Goal: Transaction & Acquisition: Download file/media

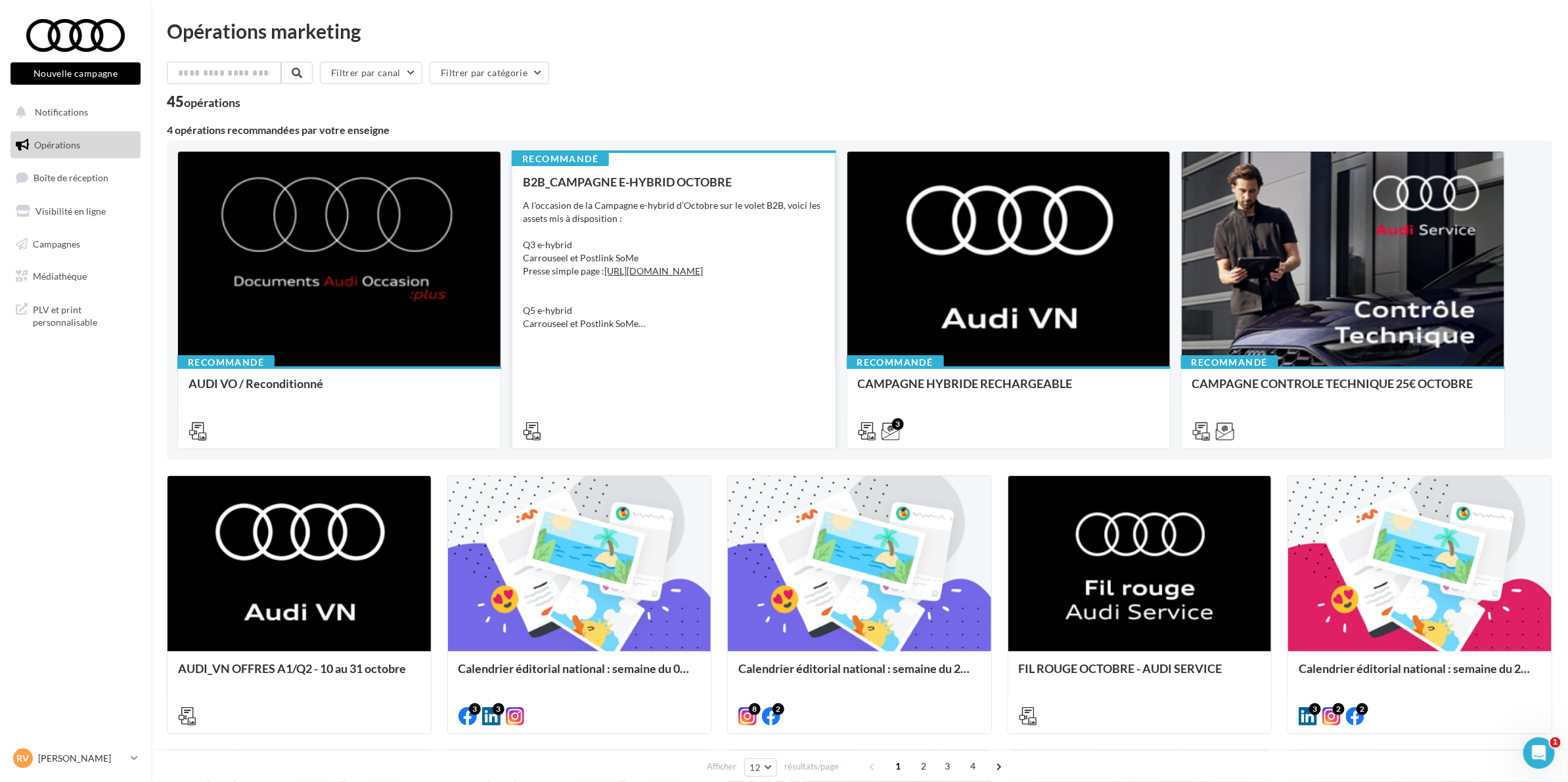
click at [680, 222] on div "A l'occasion de la Campagne e-hybrid d'Octobre sur le volet B2B, voici les asse…" at bounding box center [673, 264] width 301 height 131
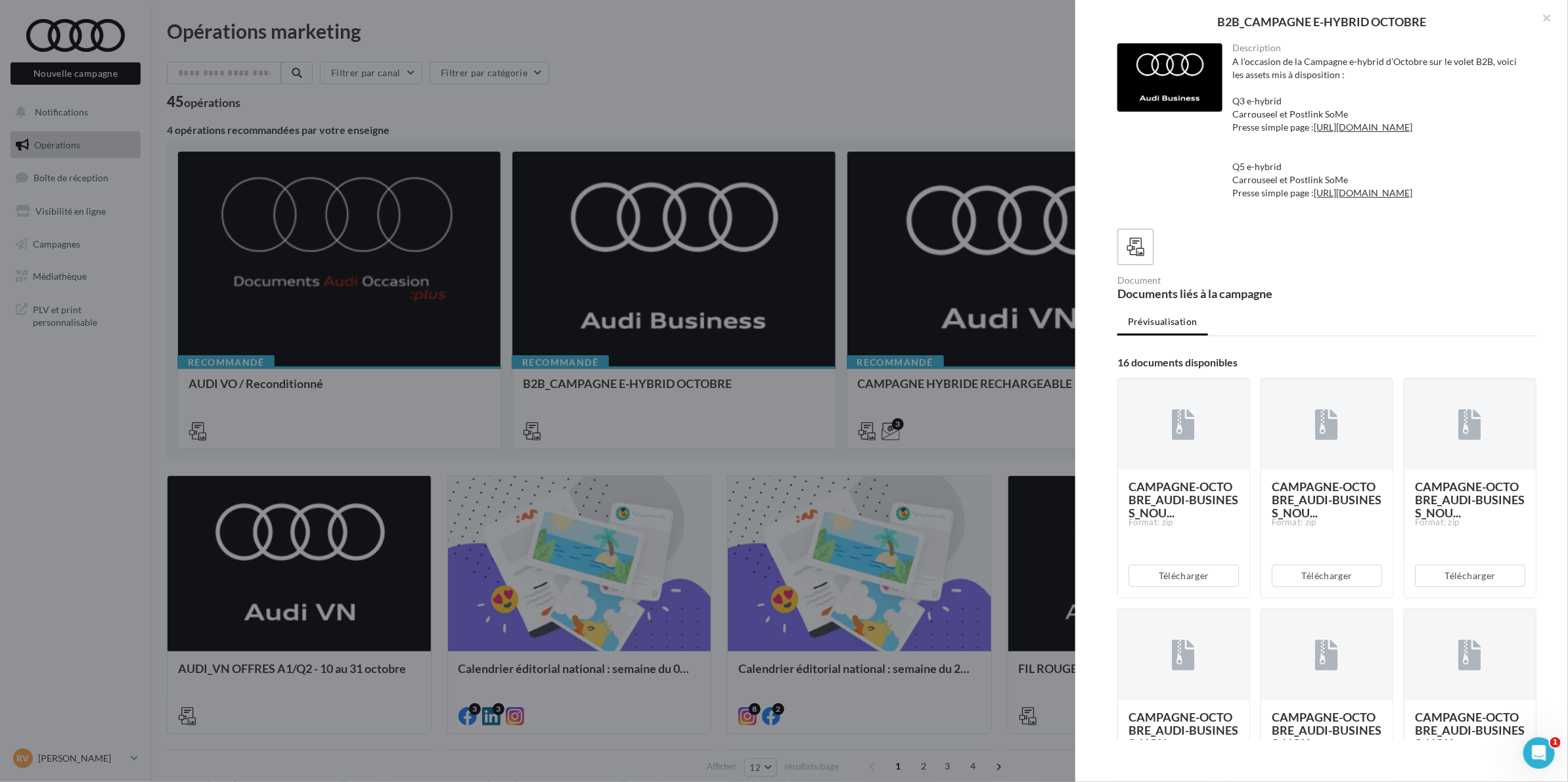
click at [785, 78] on div at bounding box center [784, 391] width 1568 height 782
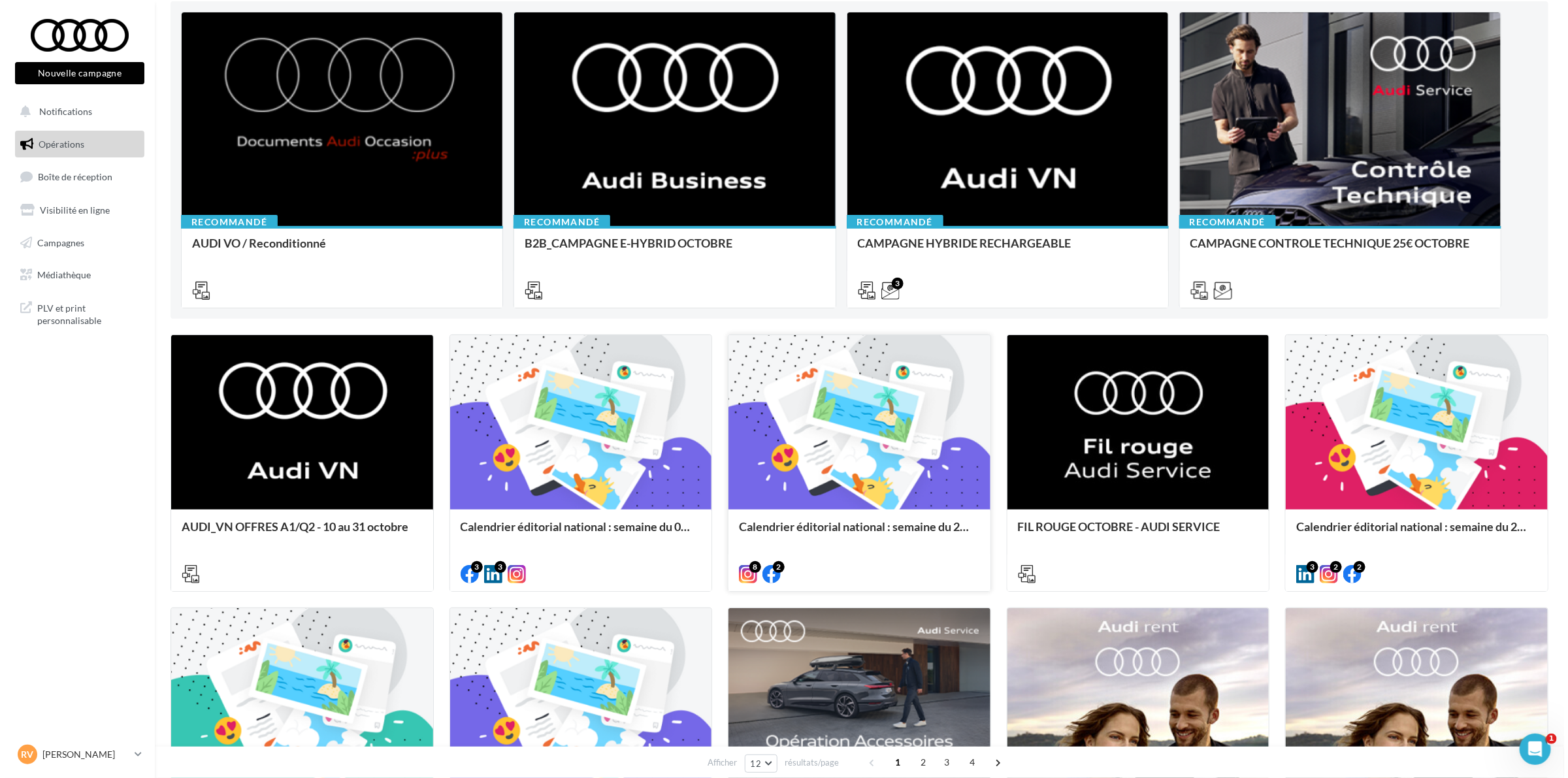
scroll to position [163, 0]
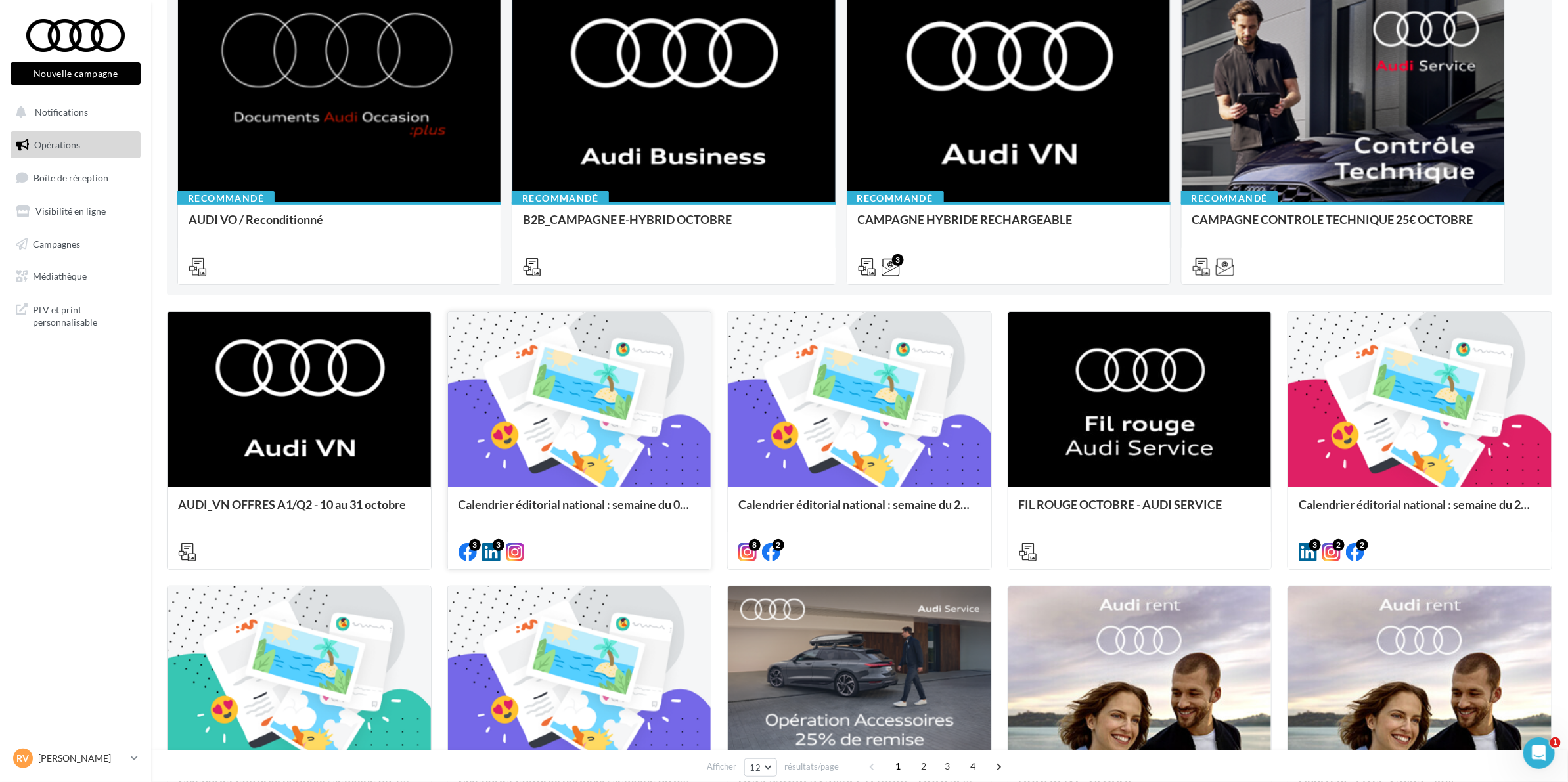
click at [653, 406] on div at bounding box center [580, 400] width 264 height 177
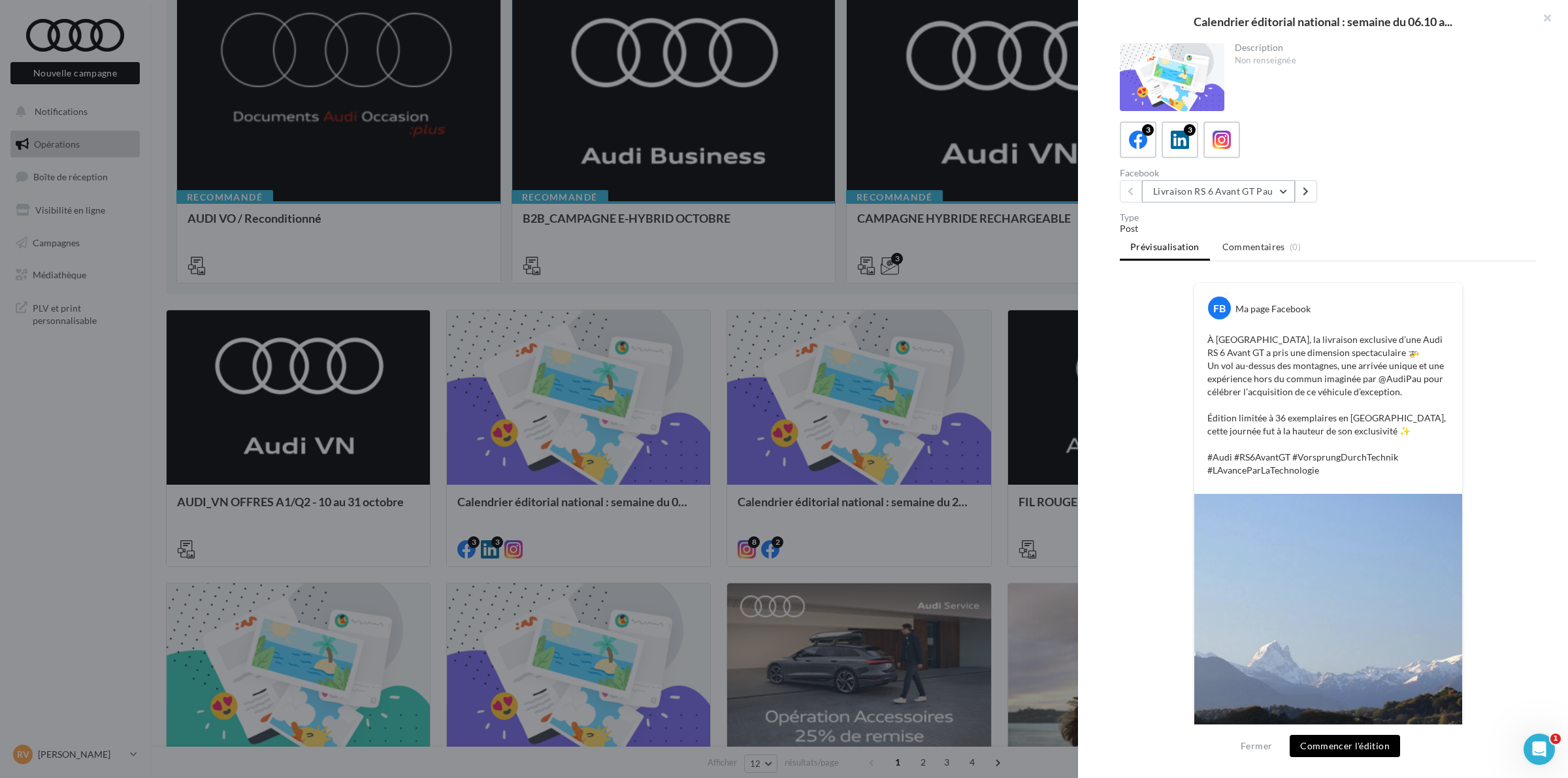
click at [1195, 194] on button "Livraison RS 6 Avant GT Pau" at bounding box center [1219, 191] width 153 height 22
click at [818, 426] on div at bounding box center [784, 389] width 1568 height 778
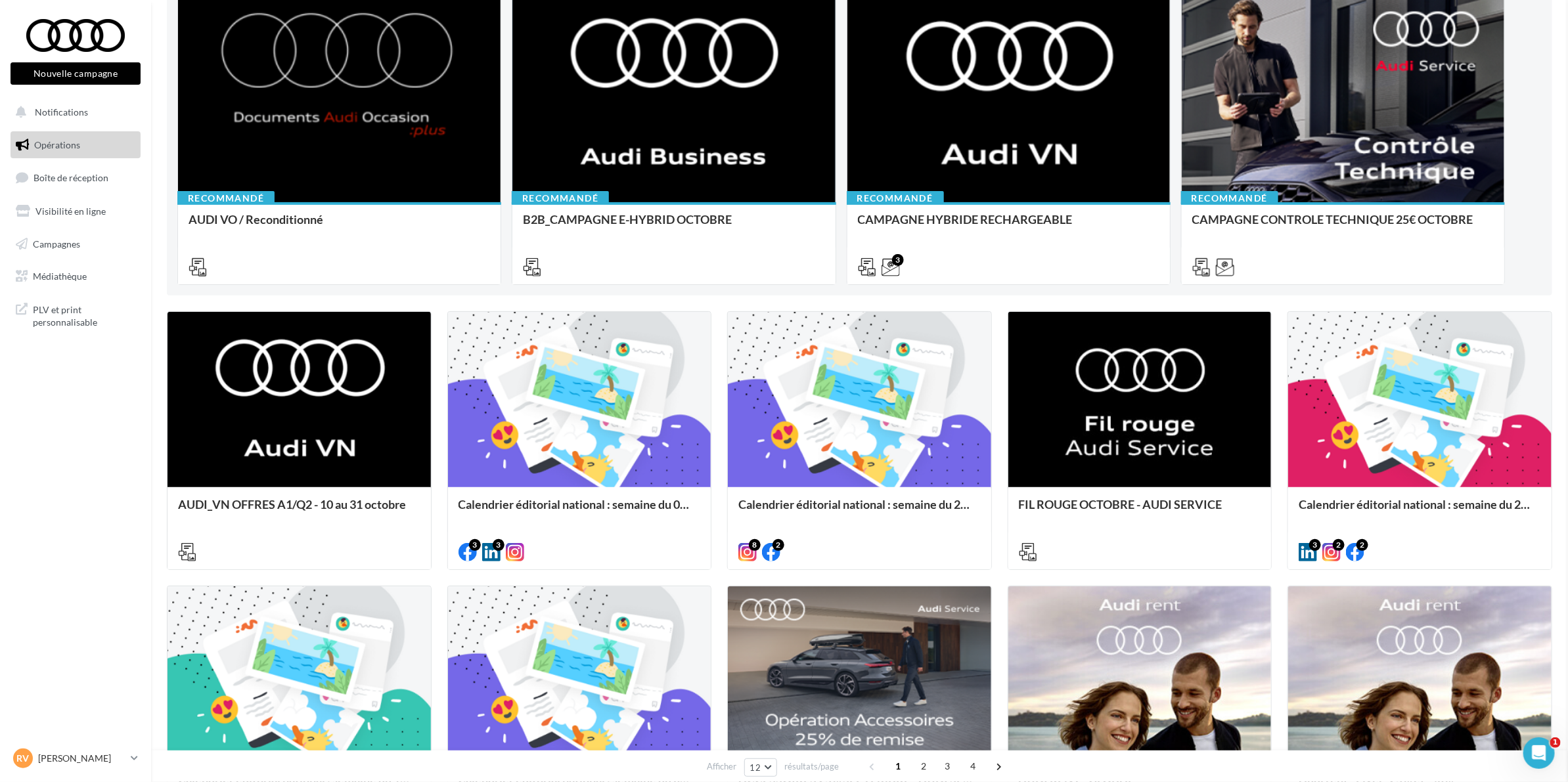
click at [823, 428] on div at bounding box center [860, 400] width 264 height 177
click at [520, 432] on div at bounding box center [580, 400] width 264 height 177
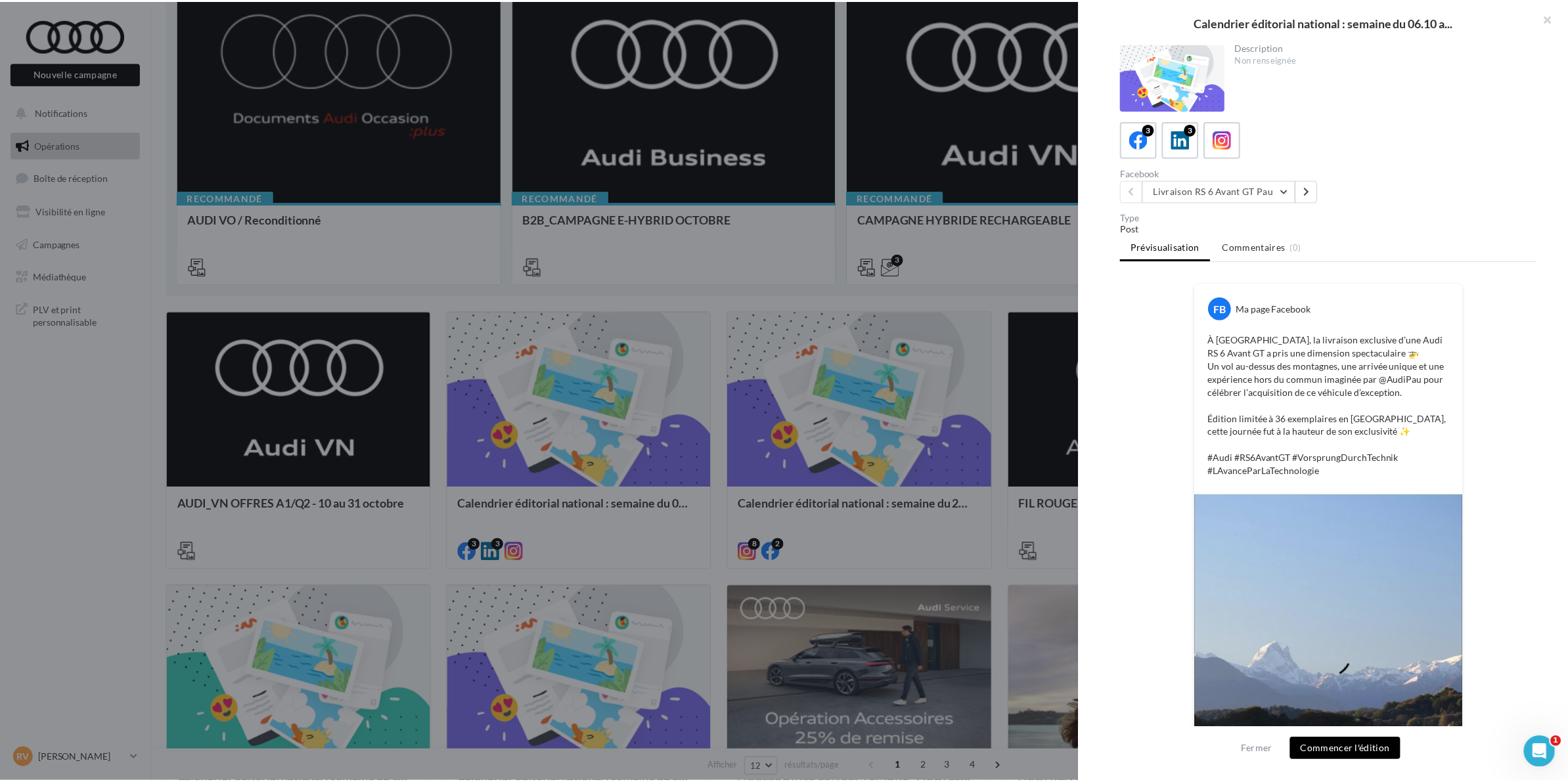
scroll to position [0, 0]
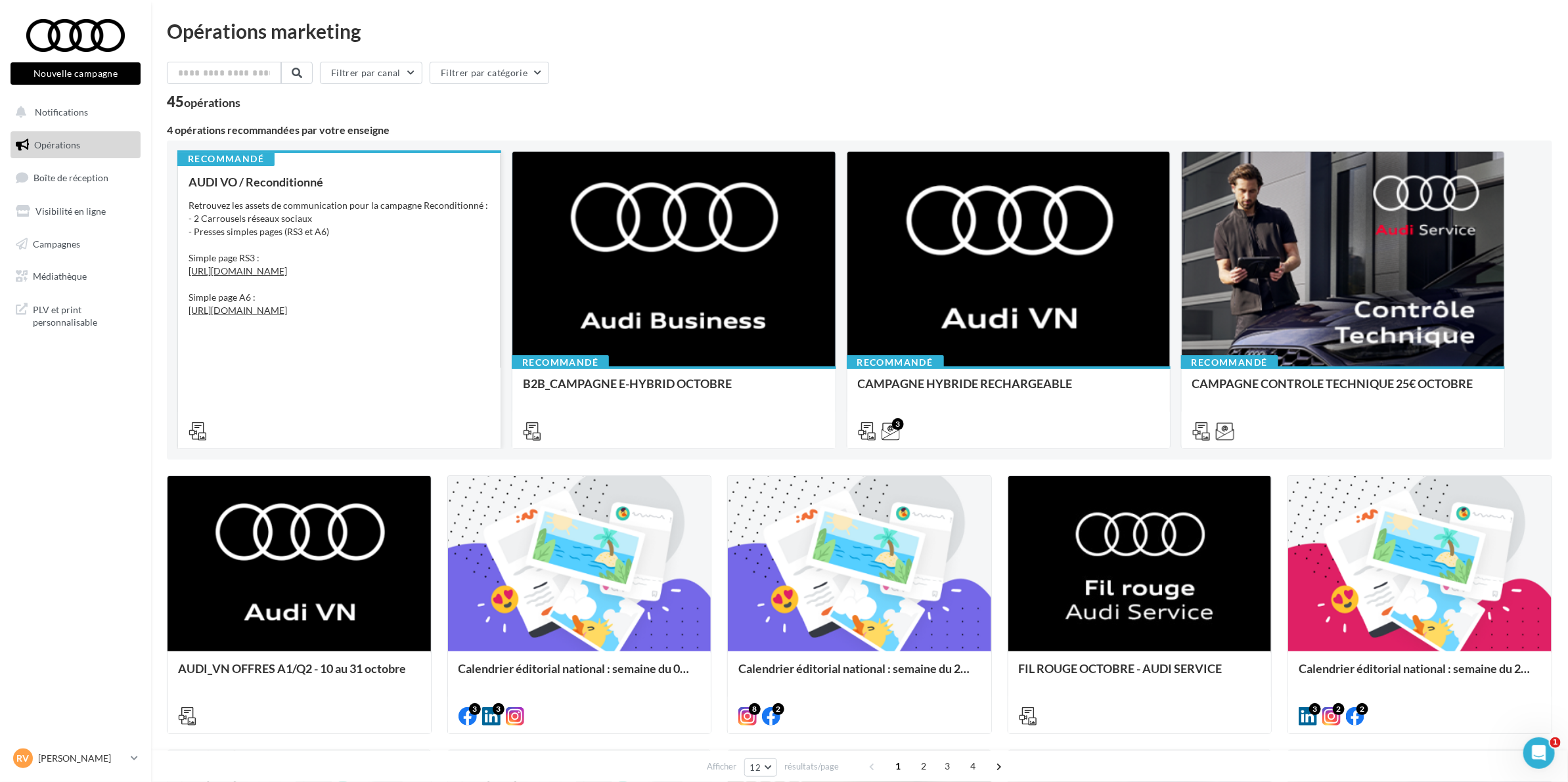
click at [358, 224] on div "Retrouvez les assets de communication pour la campagne Reconditionné : - 2 Carr…" at bounding box center [339, 264] width 301 height 131
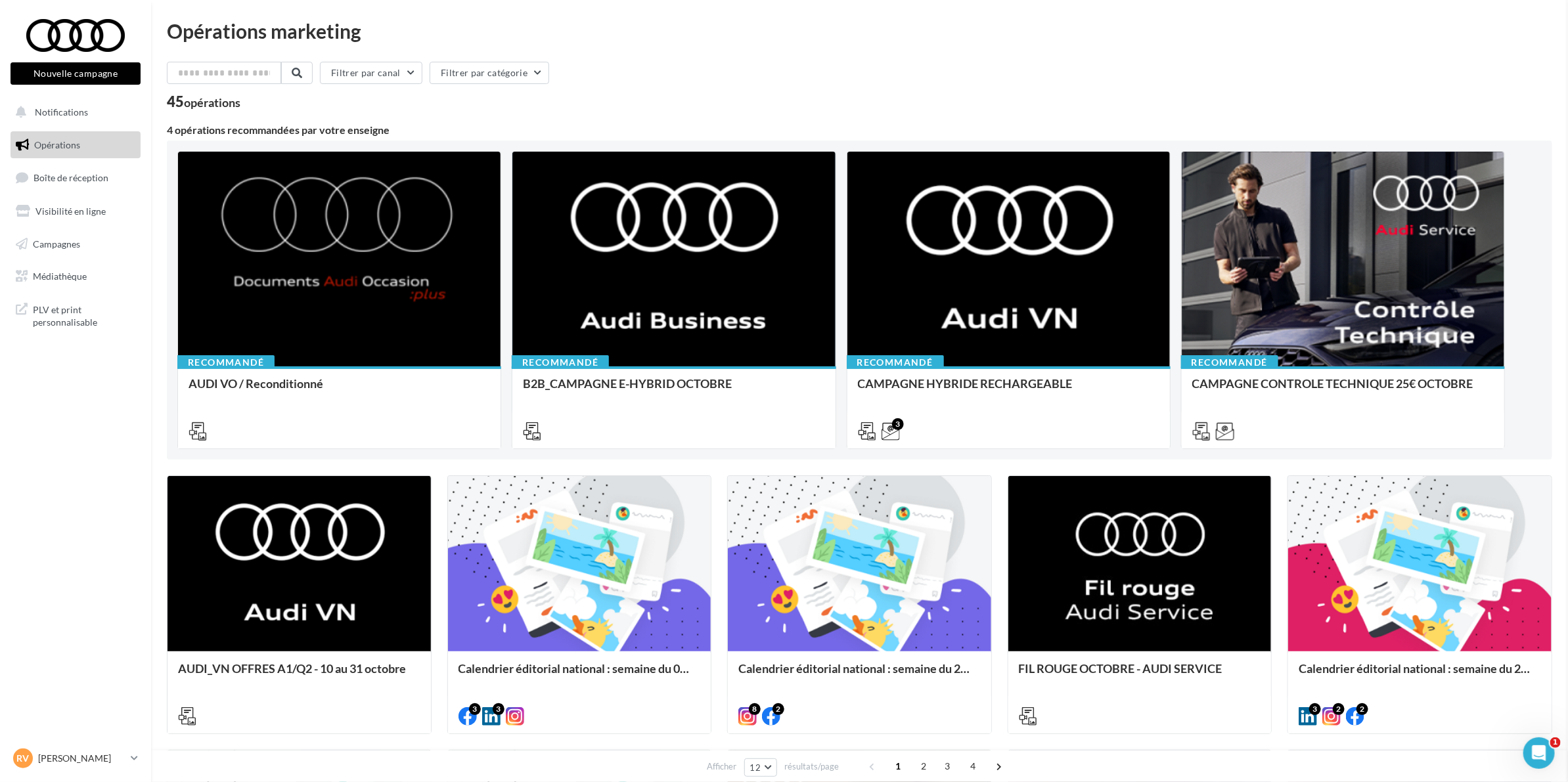
click at [232, 64] on input "text" at bounding box center [224, 73] width 115 height 22
paste input "**********"
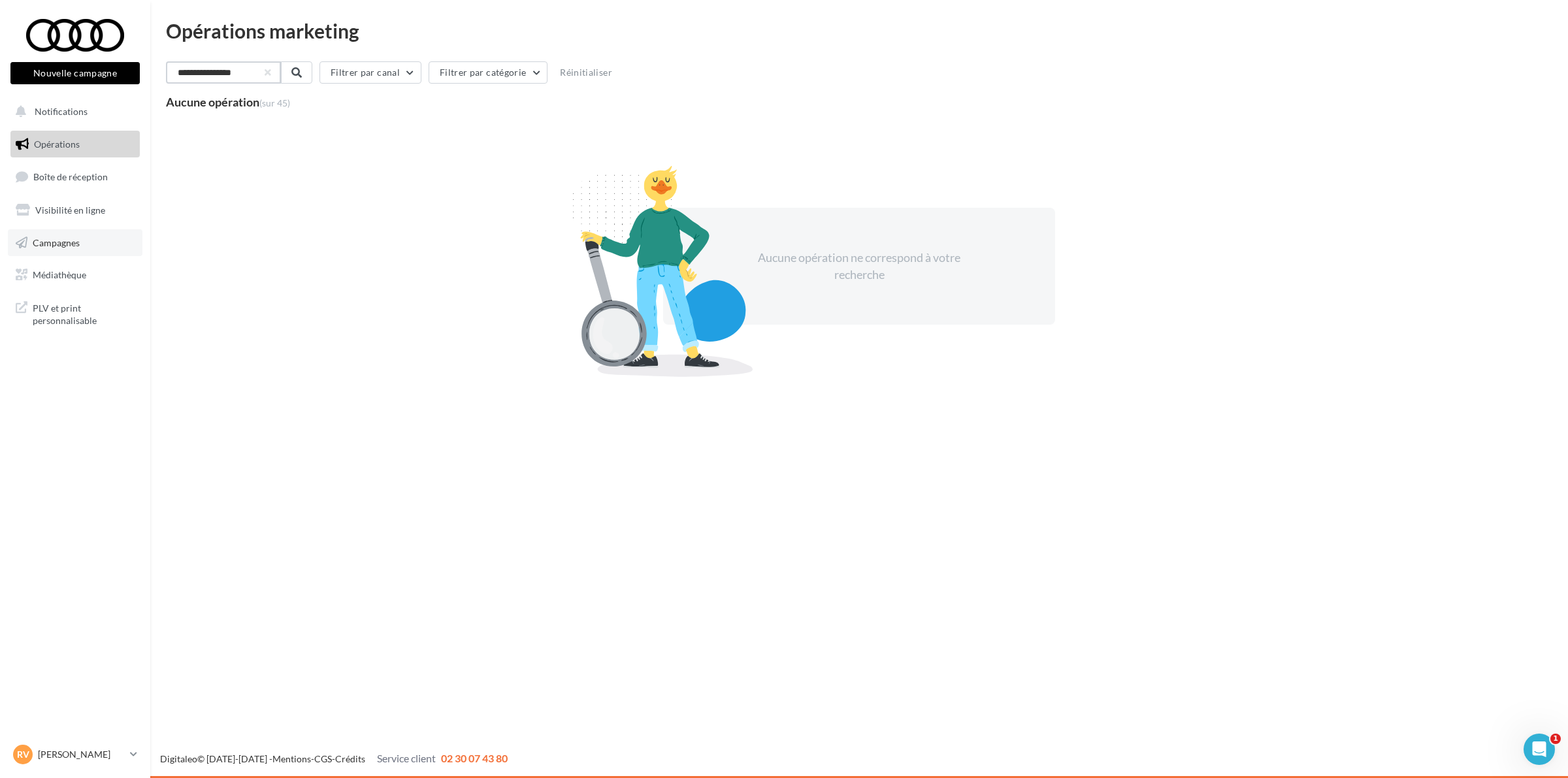
type input "**********"
click at [86, 239] on link "Campagnes" at bounding box center [75, 243] width 135 height 28
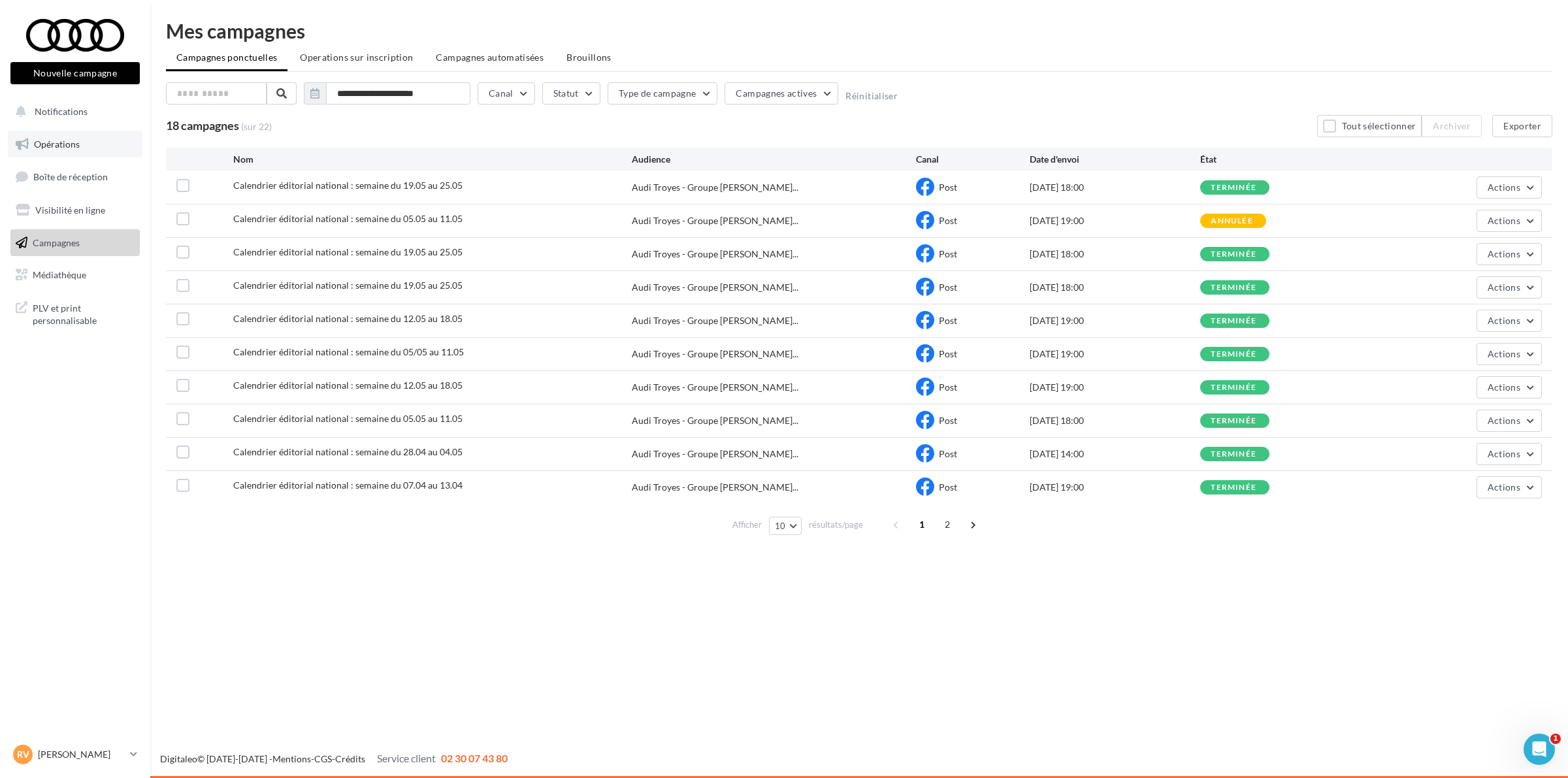
click at [57, 147] on span "Opérations" at bounding box center [57, 144] width 46 height 11
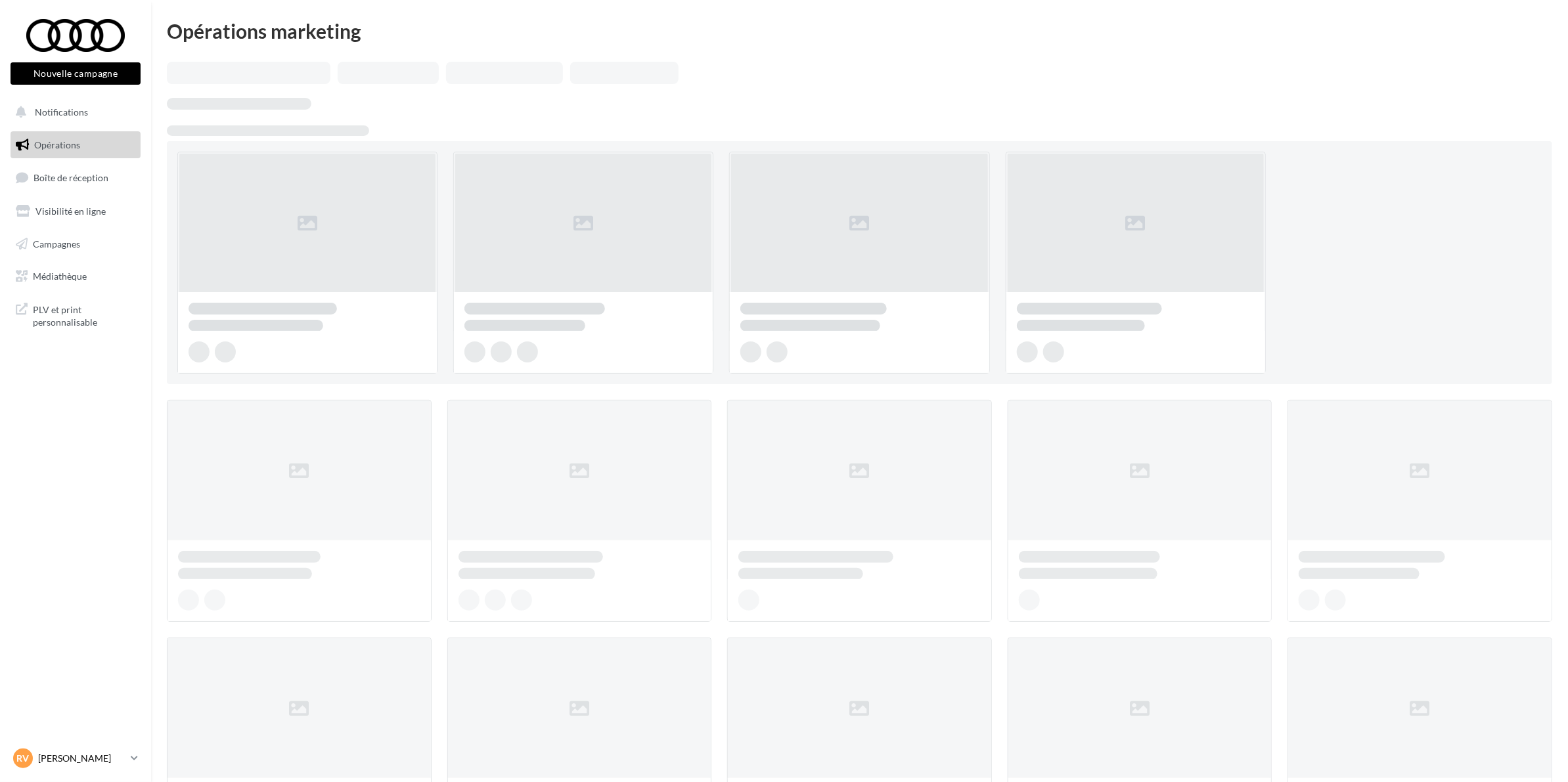
click at [70, 753] on p "[PERSON_NAME]" at bounding box center [81, 758] width 88 height 13
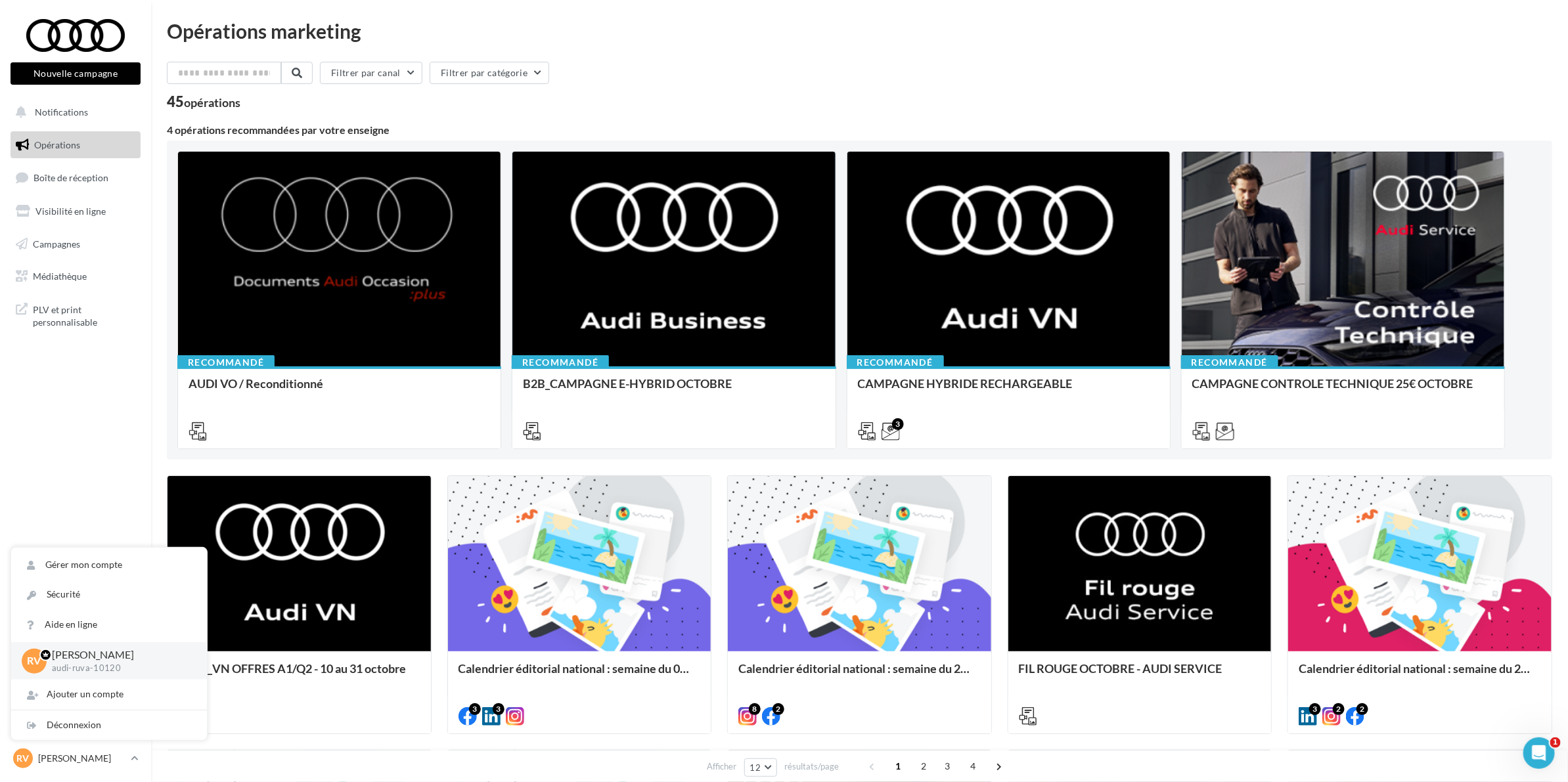
click at [90, 477] on nav "Nouvelle campagne Nouvelle campagne Notifications Opérations Boîte de réception…" at bounding box center [76, 391] width 151 height 782
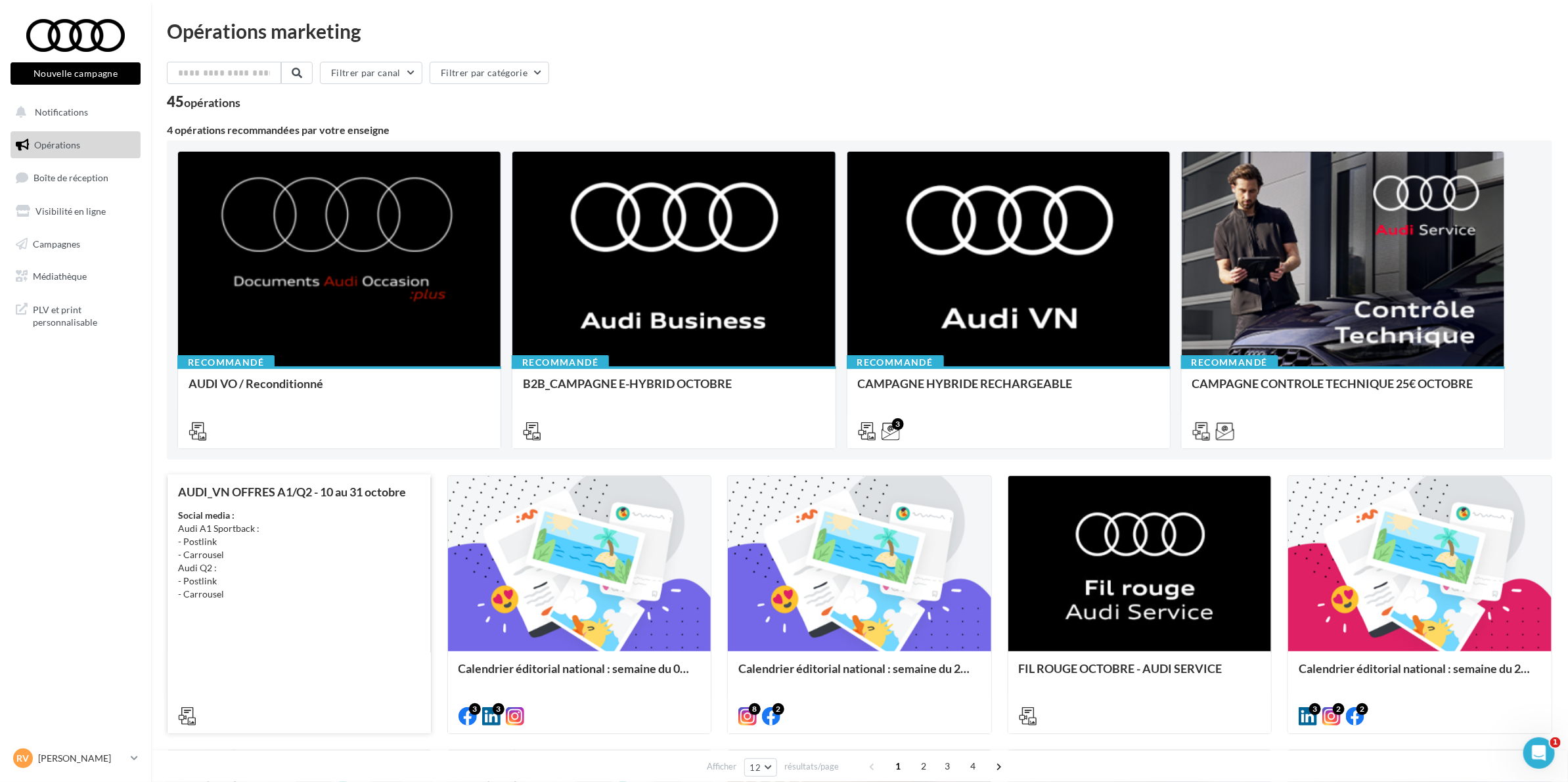
click at [286, 563] on div "Social media : Audi A1 Sportback : - Postlink - Carrousel Audi Q2 : - Postlink …" at bounding box center [299, 555] width 242 height 92
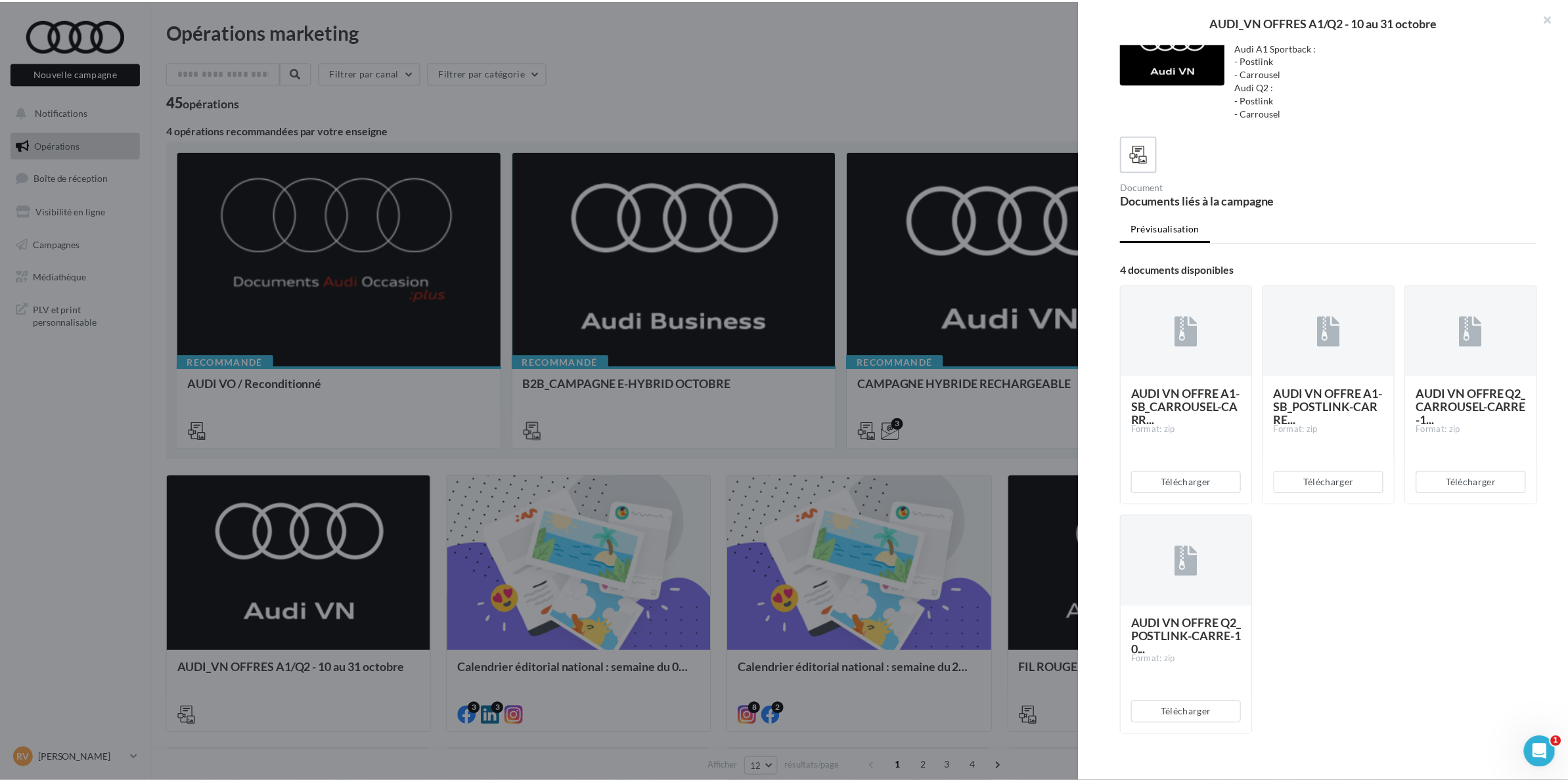
scroll to position [43, 0]
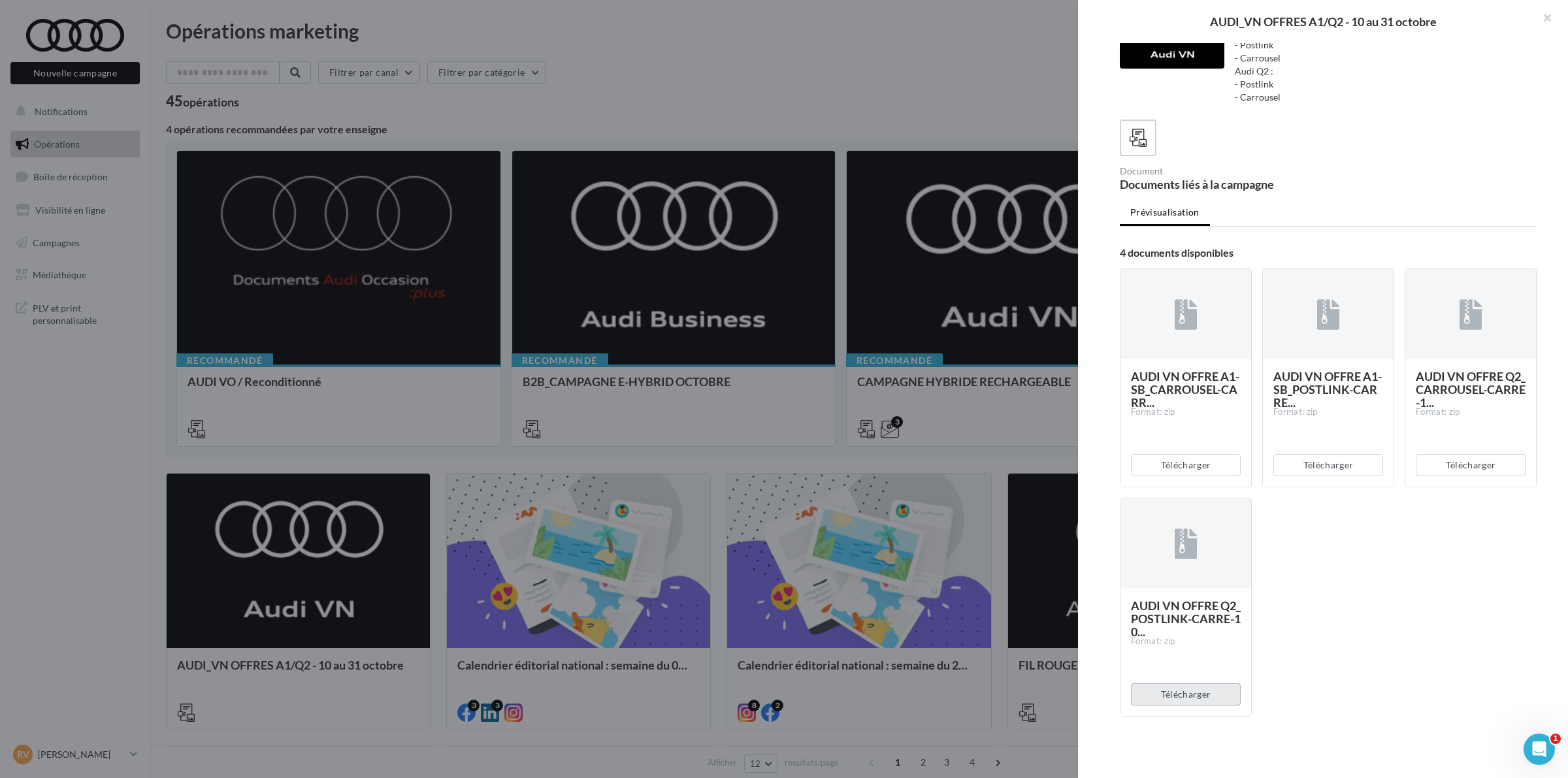
click at [1169, 692] on button "Télécharger" at bounding box center [1185, 694] width 110 height 22
click at [1183, 465] on button "Télécharger" at bounding box center [1185, 465] width 110 height 22
click at [1321, 462] on button "Télécharger" at bounding box center [1328, 465] width 110 height 22
click at [1460, 464] on button "Télécharger" at bounding box center [1470, 465] width 110 height 22
